Goal: Transaction & Acquisition: Subscribe to service/newsletter

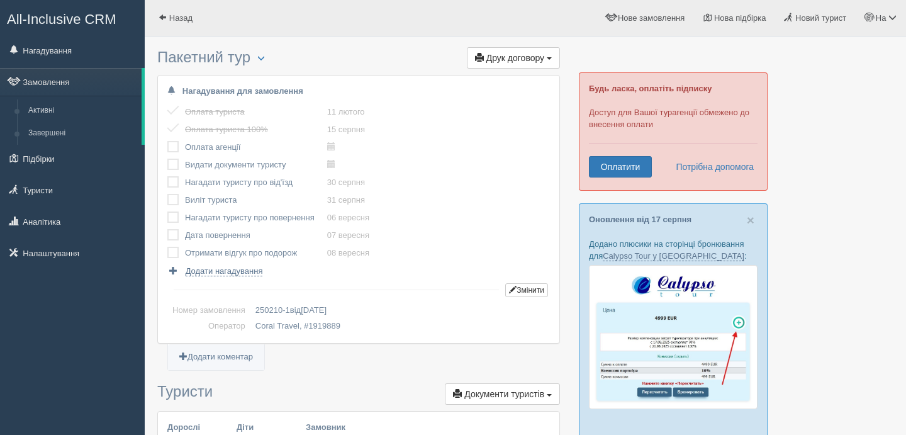
click at [70, 23] on span "All-Inclusive CRM" at bounding box center [61, 19] width 109 height 16
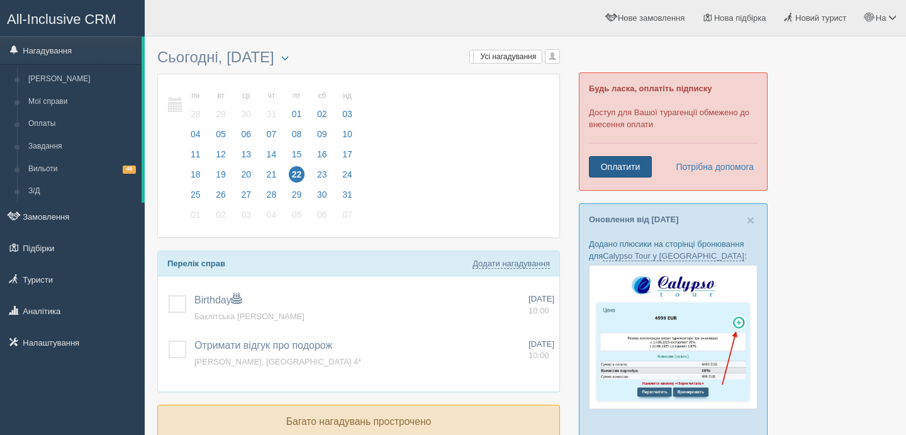
click at [633, 165] on link "Оплатити" at bounding box center [620, 166] width 63 height 21
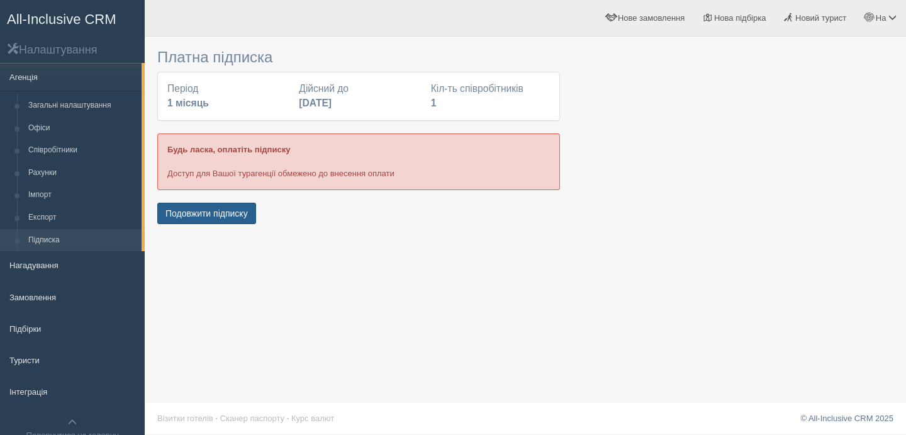
click at [192, 215] on button "Подовжити підписку" at bounding box center [206, 213] width 99 height 21
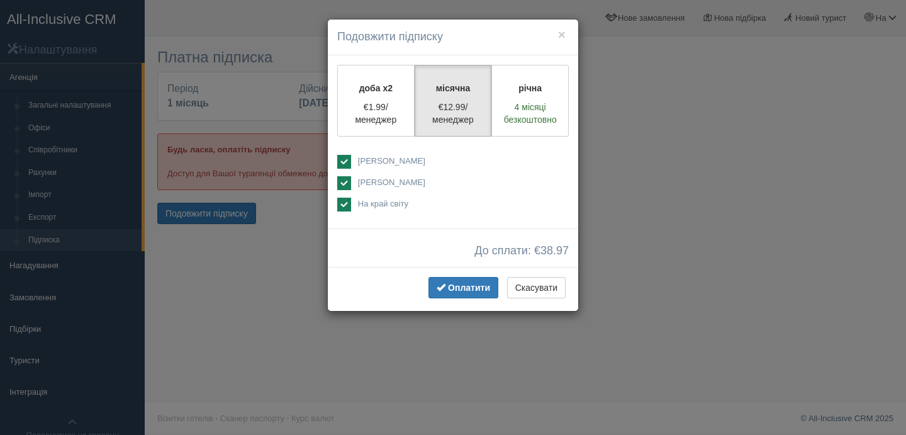
click at [346, 160] on ins at bounding box center [344, 162] width 14 height 14
checkbox input "false"
click at [348, 180] on ins at bounding box center [344, 183] width 14 height 14
checkbox input "false"
click at [458, 285] on span "Оплатити" at bounding box center [469, 287] width 42 height 10
